Goal: Task Accomplishment & Management: Use online tool/utility

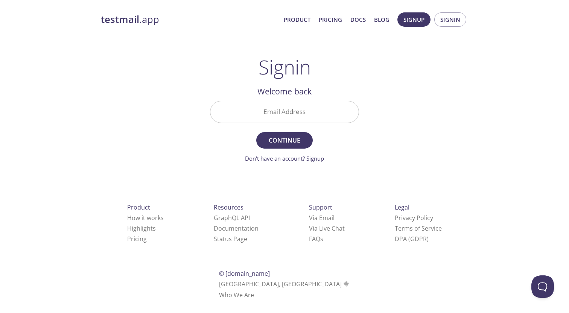
click at [296, 114] on input "Email Address" at bounding box center [285, 111] width 148 height 21
click at [359, 112] on nordpass-icon at bounding box center [359, 112] width 0 height 0
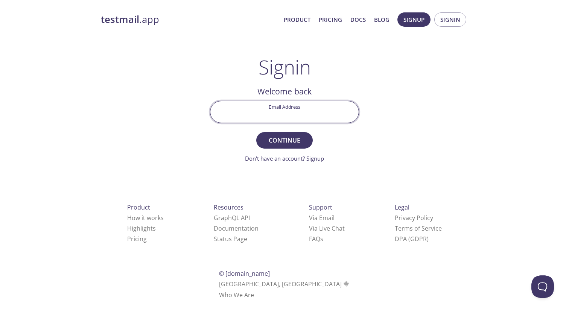
click at [301, 107] on input "Email Address" at bounding box center [285, 111] width 148 height 21
type input "[PERSON_NAME][EMAIL_ADDRESS][PERSON_NAME][DOMAIN_NAME]"
click at [281, 148] on button "Continue" at bounding box center [284, 140] width 56 height 17
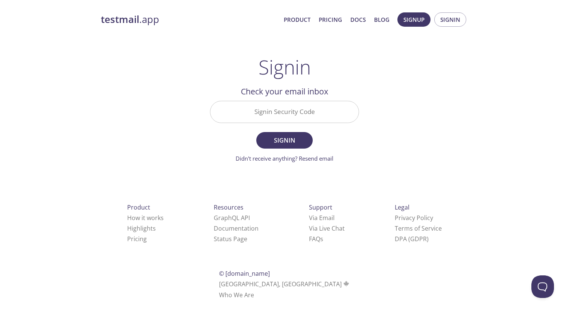
click at [283, 113] on input "Signin Security Code" at bounding box center [285, 111] width 148 height 21
paste input "TE3T8JY"
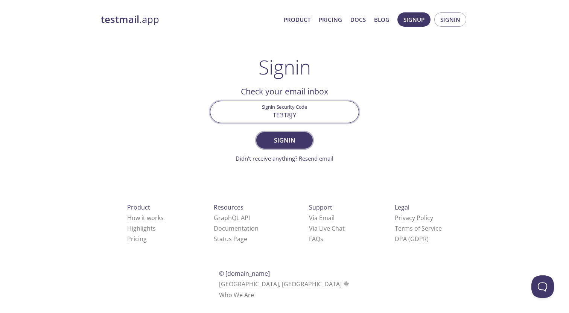
type input "TE3T8JY"
click at [278, 146] on span "Signin" at bounding box center [285, 140] width 40 height 11
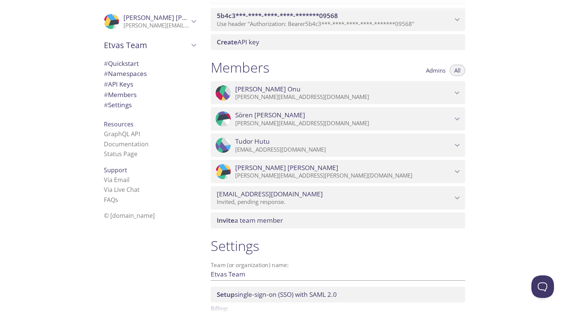
scroll to position [245, 0]
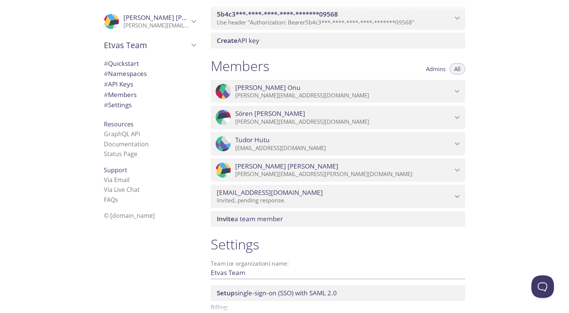
click at [458, 197] on icon "radu.castravet@etvas.com" at bounding box center [457, 196] width 5 height 3
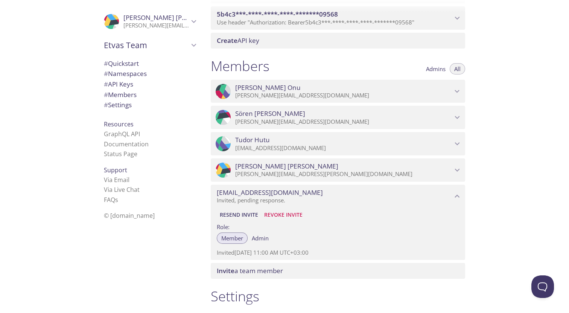
click at [484, 224] on div "Quickstart Send a test email to [EMAIL_ADDRESS][DOMAIN_NAME] and then click her…" at bounding box center [387, 156] width 365 height 313
